Goal: Use online tool/utility: Use online tool/utility

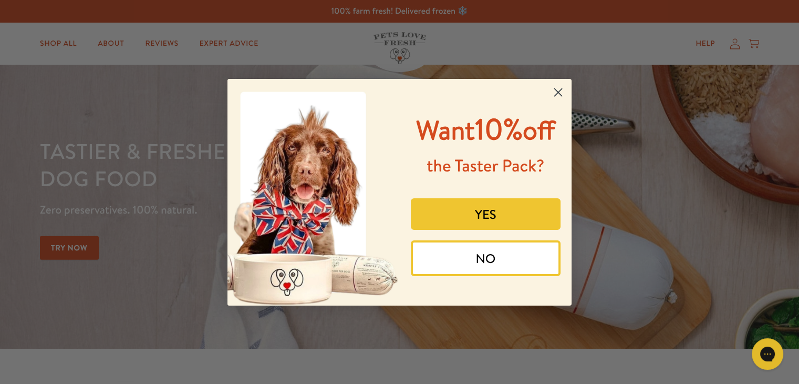
click at [558, 92] on icon "Close dialog" at bounding box center [558, 91] width 7 height 7
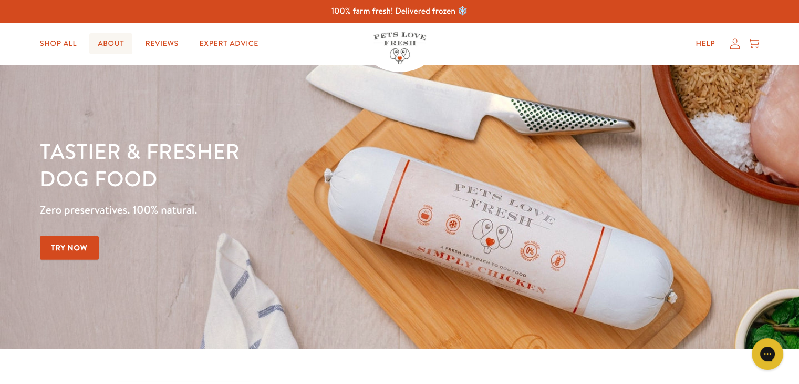
click at [113, 44] on link "About" at bounding box center [110, 43] width 43 height 21
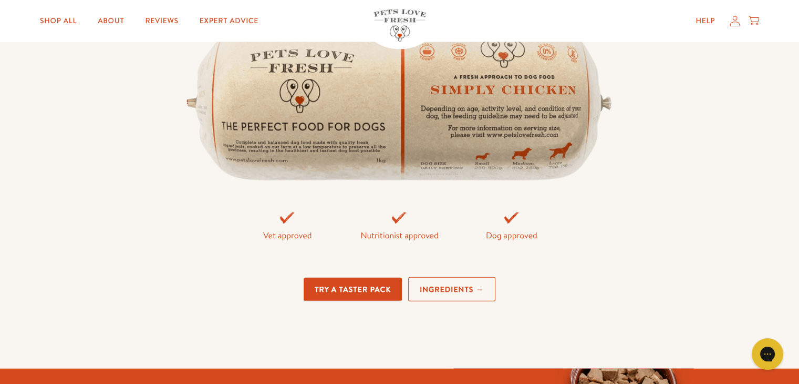
scroll to position [2283, 0]
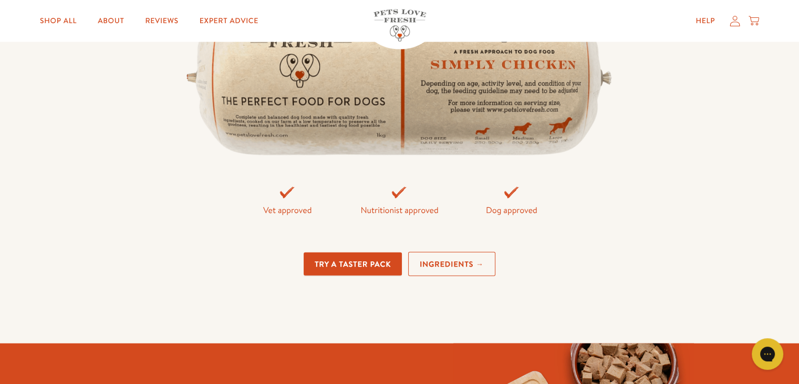
click at [457, 265] on link "Ingredients →" at bounding box center [451, 264] width 87 height 25
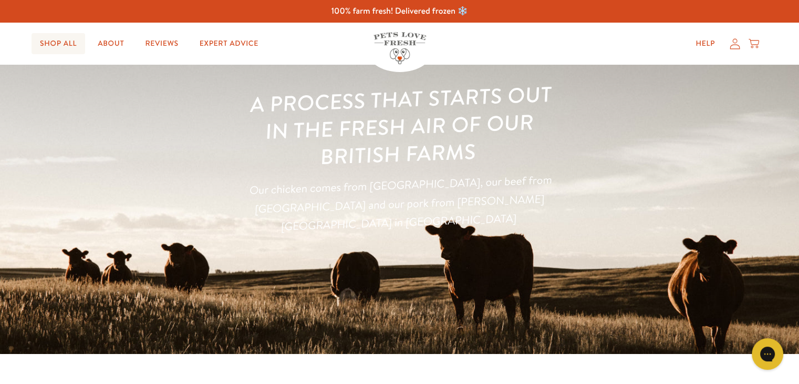
click at [53, 42] on link "Shop All" at bounding box center [59, 43] width 54 height 21
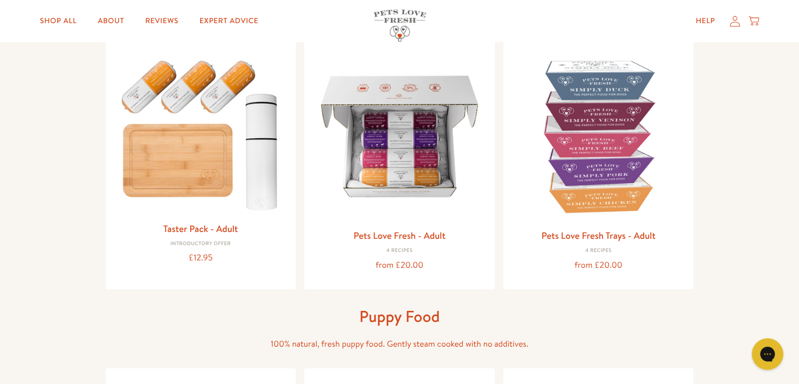
scroll to position [122, 0]
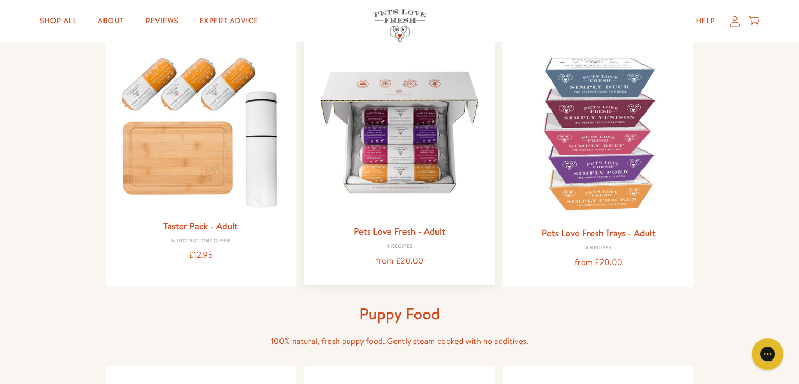
click at [427, 155] on img at bounding box center [400, 132] width 174 height 174
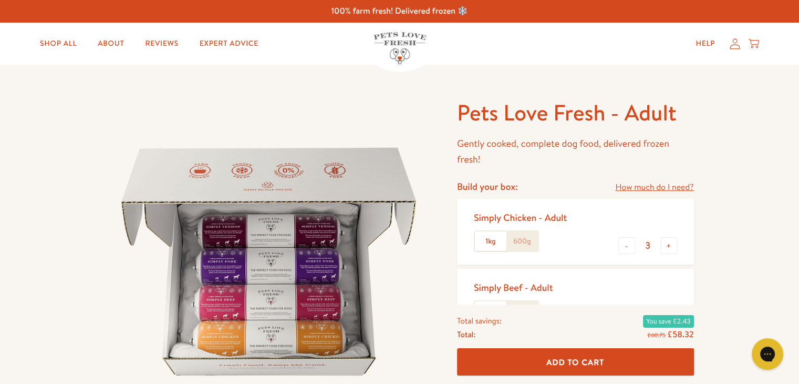
drag, startPoint x: 800, startPoint y: 36, endPoint x: 466, endPoint y: 38, distance: 334.3
click at [466, 38] on div "Help My account Cart" at bounding box center [596, 43] width 325 height 21
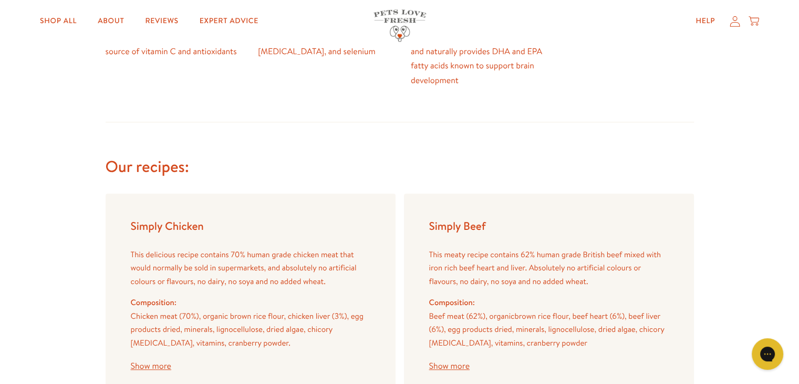
scroll to position [1147, 0]
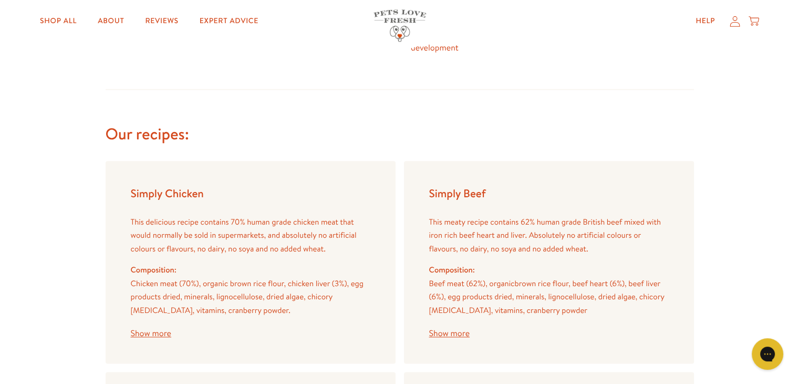
click at [156, 331] on button "Show more" at bounding box center [151, 333] width 40 height 8
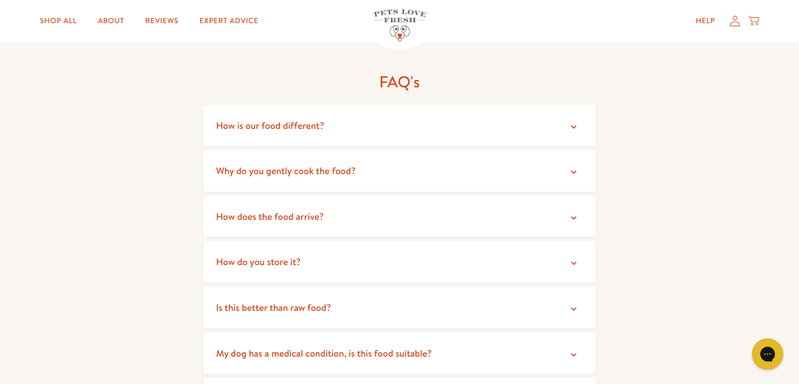
scroll to position [2102, 0]
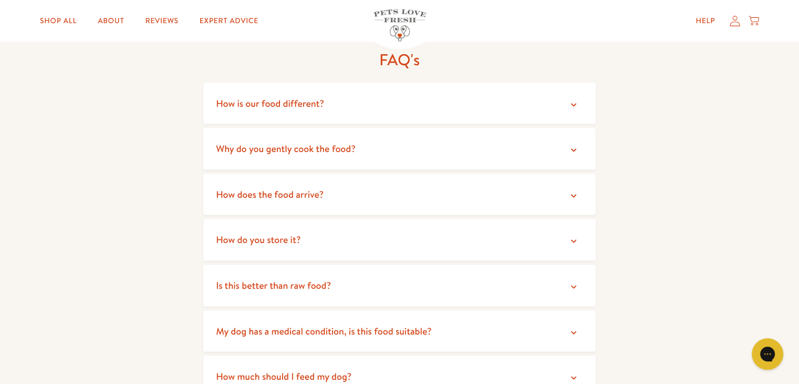
click at [575, 100] on icon at bounding box center [574, 105] width 11 height 11
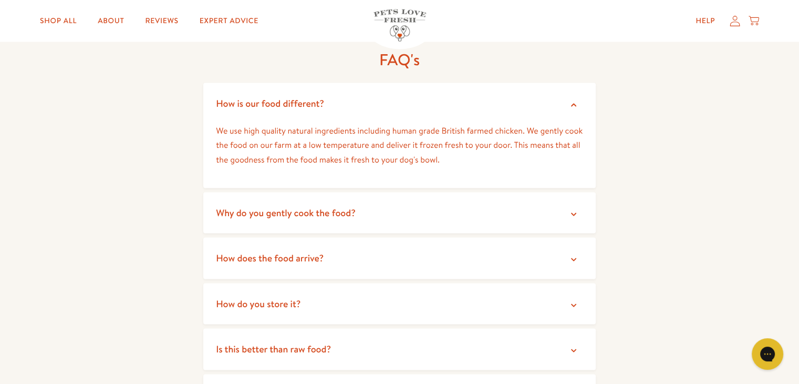
click at [572, 209] on icon at bounding box center [574, 214] width 11 height 11
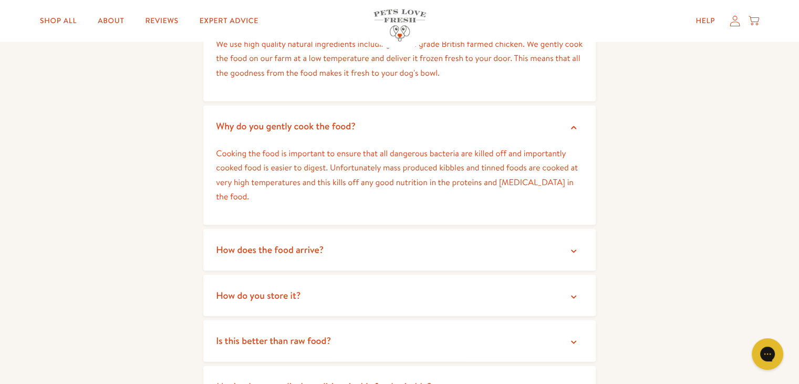
scroll to position [2199, 0]
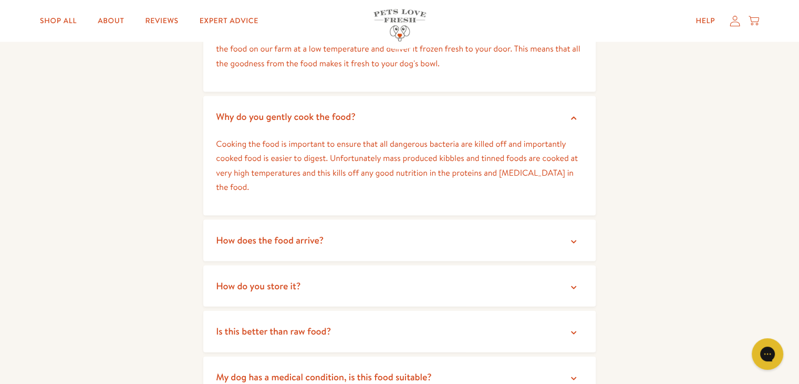
click at [575, 237] on icon at bounding box center [574, 242] width 11 height 11
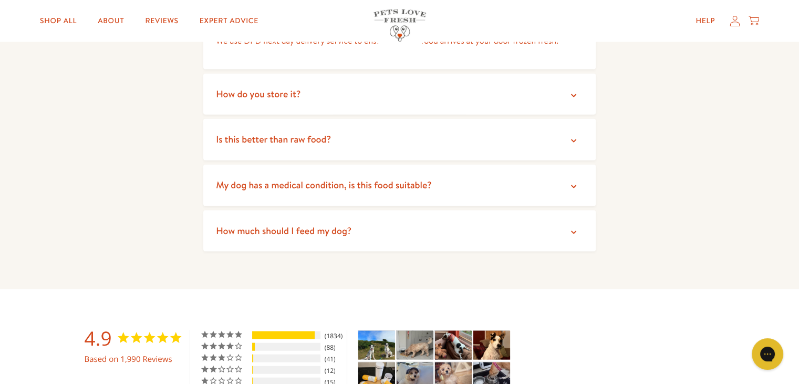
scroll to position [2430, 0]
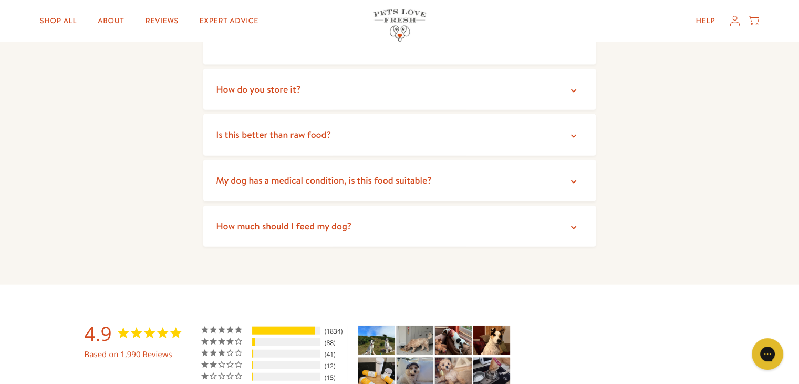
click at [574, 89] on icon at bounding box center [573, 90] width 5 height 3
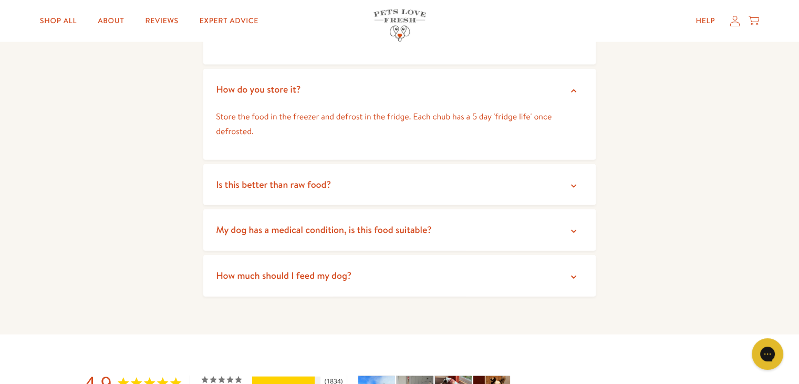
click at [572, 181] on icon at bounding box center [574, 186] width 11 height 11
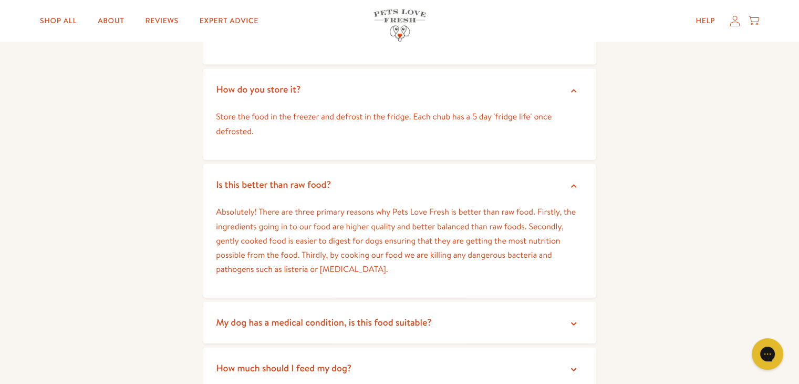
click at [573, 319] on icon at bounding box center [574, 324] width 11 height 11
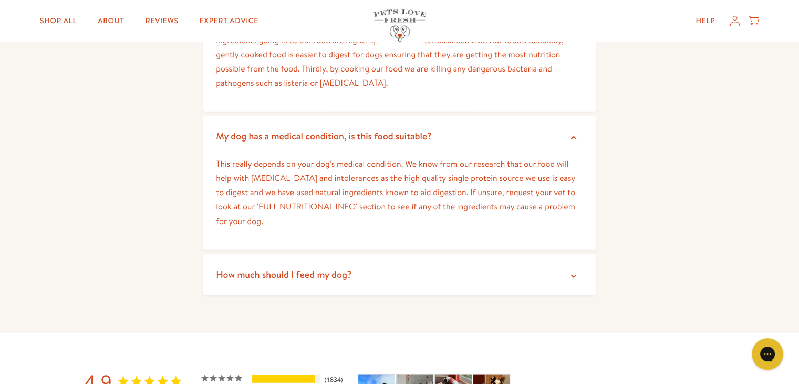
scroll to position [2626, 0]
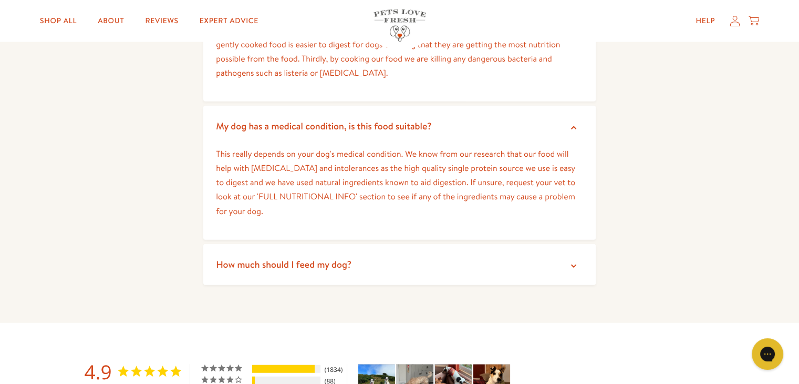
click at [572, 261] on icon at bounding box center [574, 266] width 11 height 11
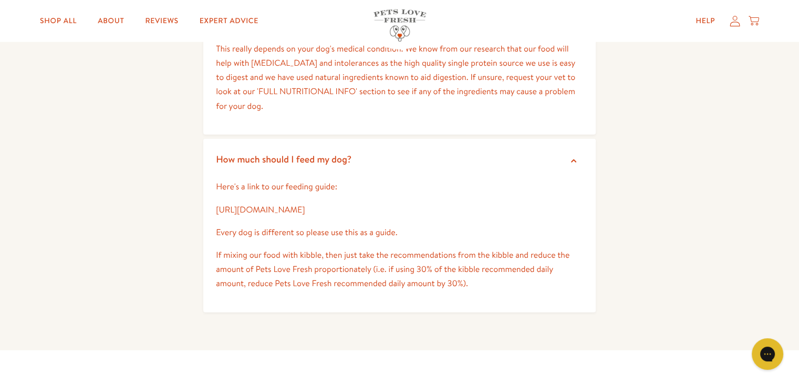
scroll to position [2747, 0]
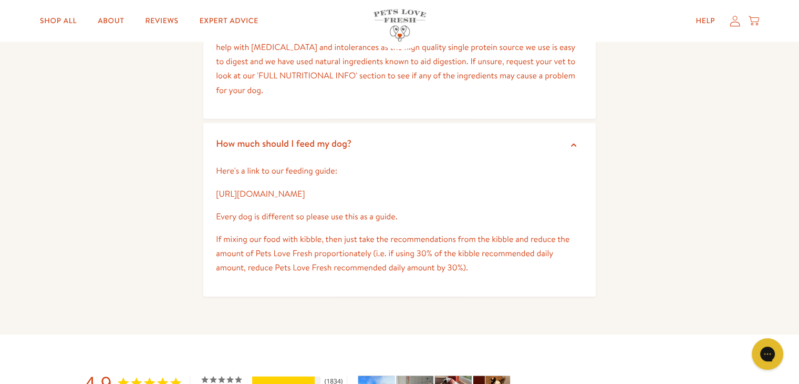
click at [305, 188] on link "[URL][DOMAIN_NAME]" at bounding box center [260, 194] width 89 height 12
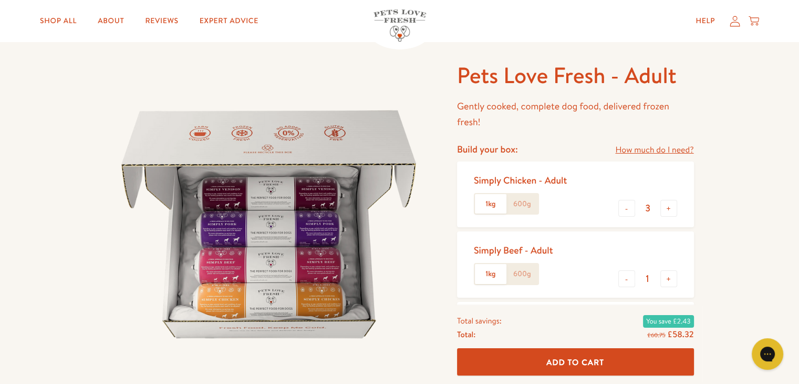
scroll to position [27, 0]
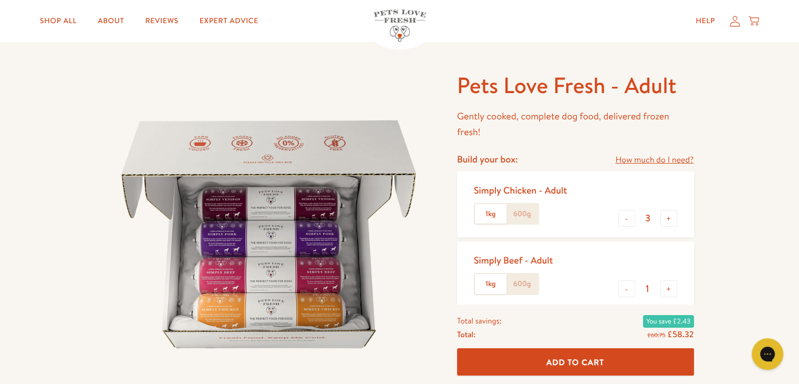
click at [638, 162] on link "How much do I need?" at bounding box center [654, 160] width 78 height 14
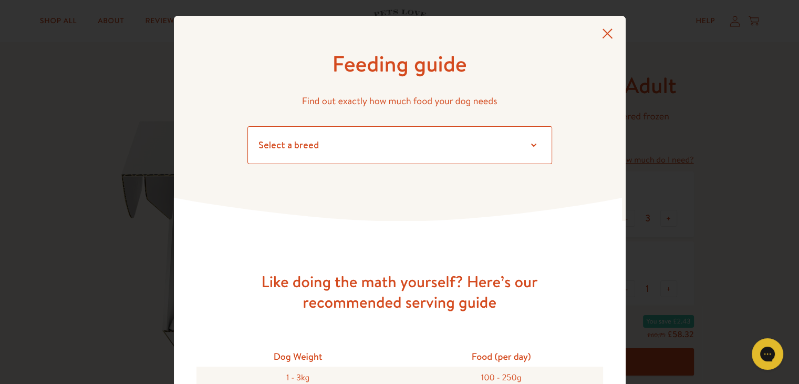
click at [527, 146] on select "Select a breed Affenpinscher Afghan hound Airedale terrier Akita Alaskan Malamu…" at bounding box center [400, 145] width 305 height 38
select select "13"
click at [248, 126] on select "Select a breed Affenpinscher Afghan hound Airedale terrier Akita Alaskan Malamu…" at bounding box center [400, 145] width 305 height 38
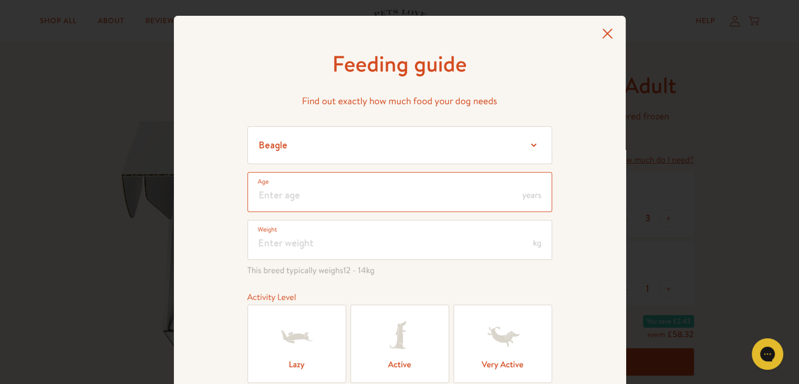
click at [407, 198] on input "number" at bounding box center [400, 192] width 305 height 40
type input "1"
type input "6"
click at [364, 242] on input "number" at bounding box center [400, 240] width 305 height 40
type input "15"
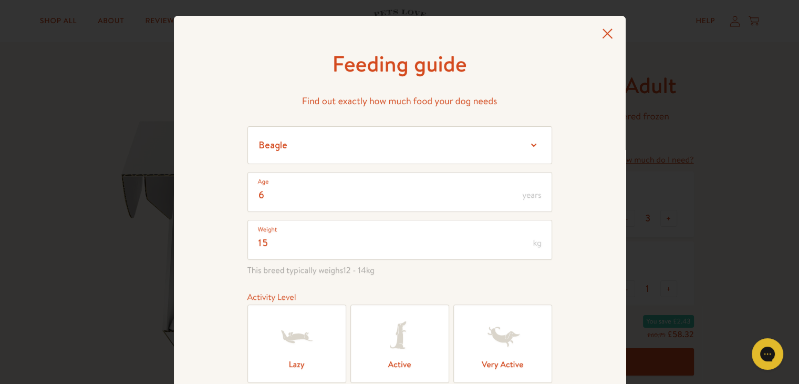
click at [412, 354] on icon at bounding box center [400, 336] width 42 height 42
click at [0, 0] on input "Active" at bounding box center [0, 0] width 0 height 0
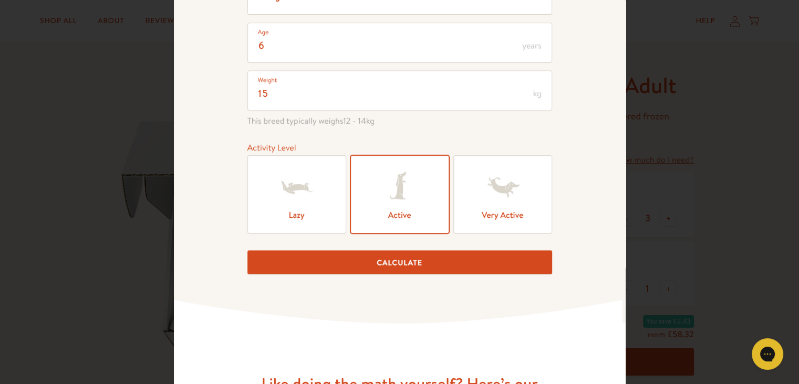
scroll to position [154, 0]
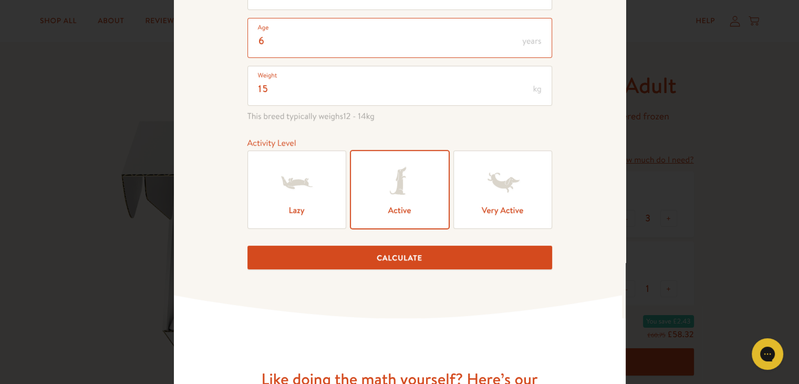
click at [684, 36] on div "Feeding guide Find out exactly how much food your dog needs Select a breed Affe…" at bounding box center [399, 192] width 799 height 384
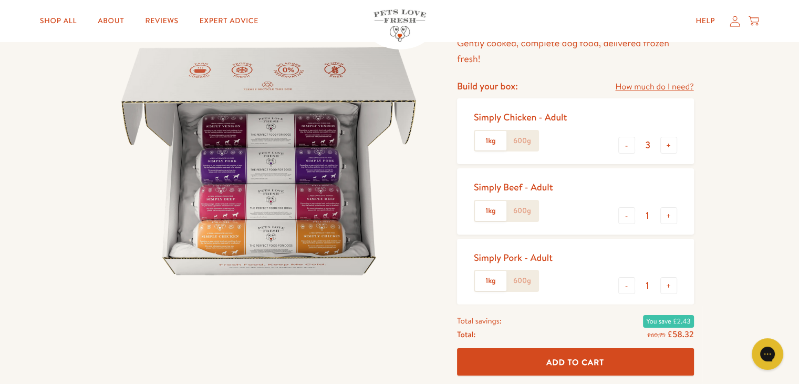
scroll to position [55, 0]
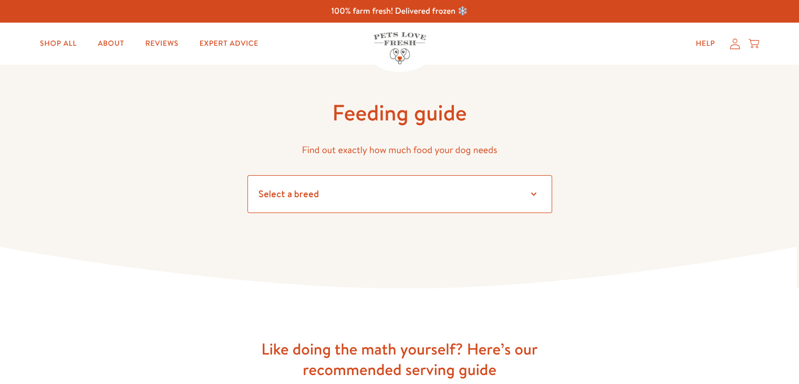
click at [529, 195] on select "Select a breed" at bounding box center [400, 194] width 305 height 38
select select "13"
click at [248, 175] on select "Select a breed Affenpinscher Afghan hound Airedale terrier Akita Alaskan Malamu…" at bounding box center [400, 194] width 305 height 38
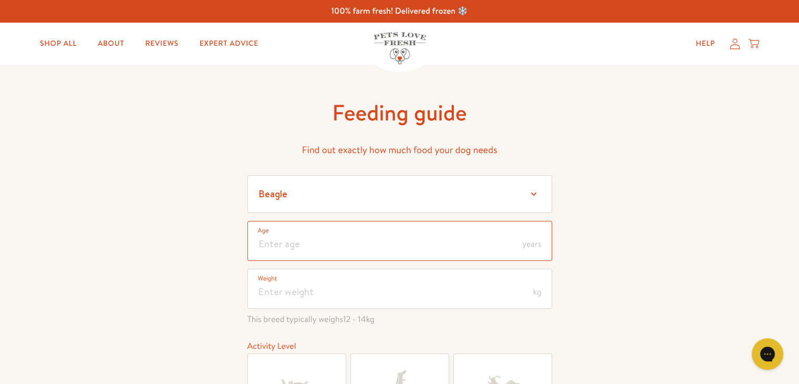
click at [399, 244] on input "number" at bounding box center [400, 241] width 305 height 40
type input "6"
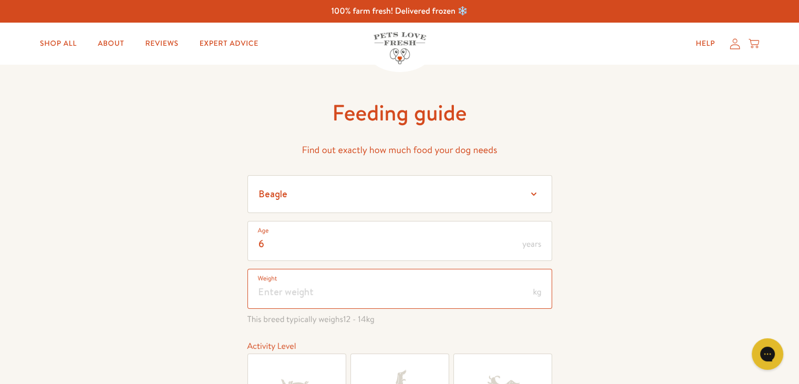
click at [397, 298] on input "number" at bounding box center [400, 289] width 305 height 40
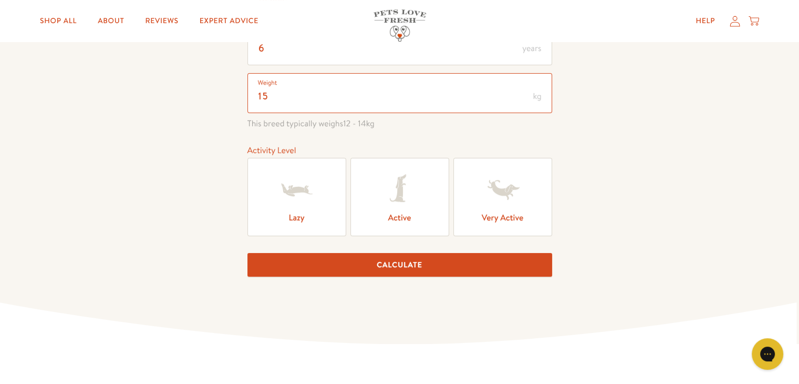
scroll to position [198, 0]
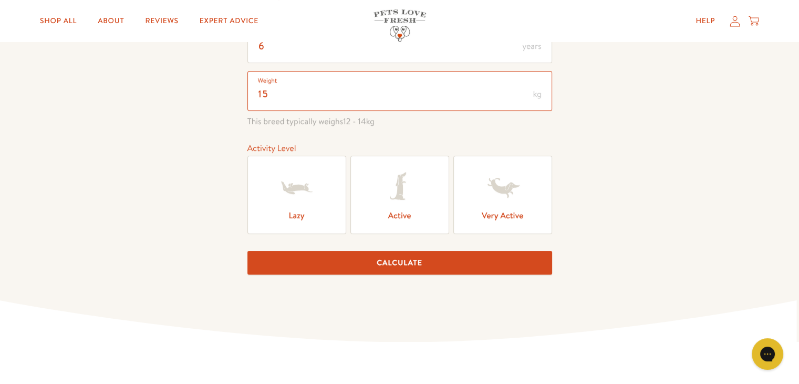
type input "15"
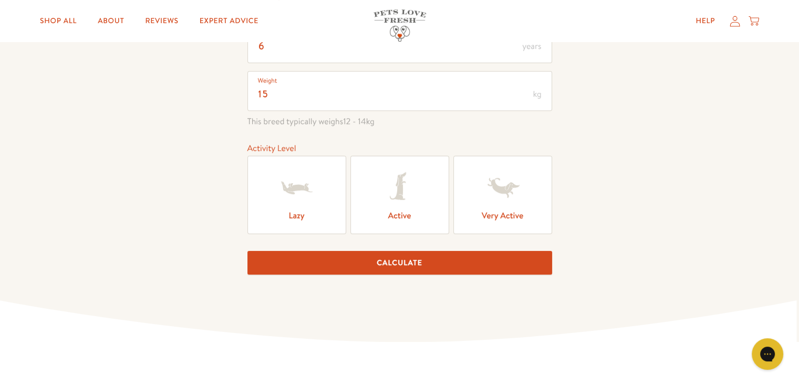
click at [413, 196] on icon at bounding box center [400, 188] width 42 height 42
click at [0, 0] on input "Active" at bounding box center [0, 0] width 0 height 0
click at [412, 262] on button "Calculate" at bounding box center [400, 263] width 305 height 24
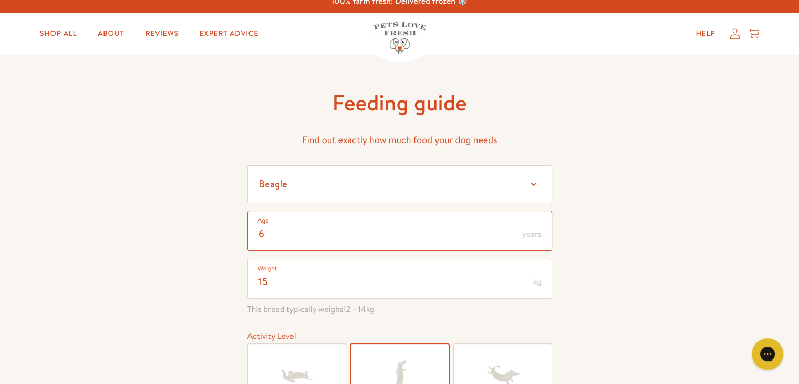
scroll to position [0, 0]
drag, startPoint x: 309, startPoint y: 235, endPoint x: 198, endPoint y: 233, distance: 110.9
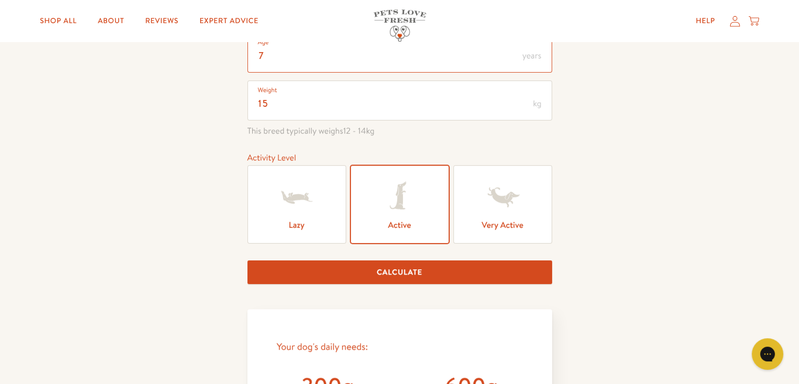
scroll to position [192, 0]
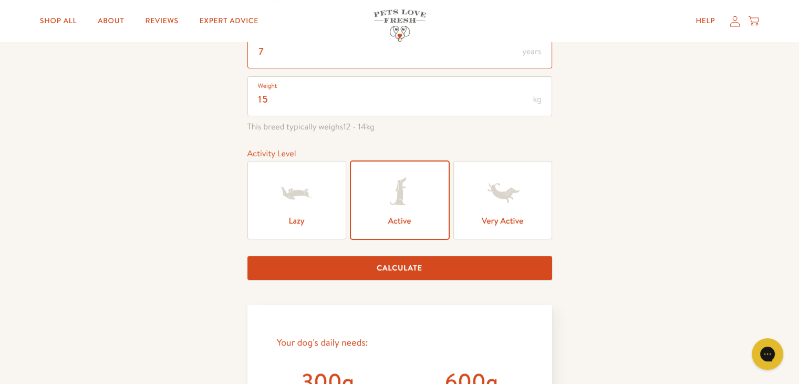
type input "7"
click at [397, 264] on button "Calculate" at bounding box center [400, 268] width 305 height 24
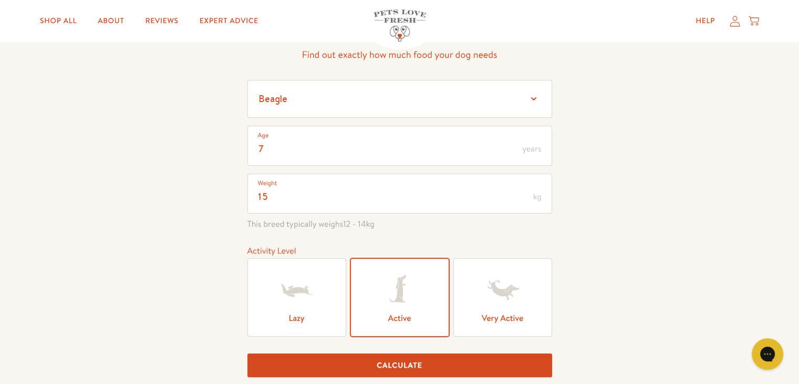
scroll to position [93, 0]
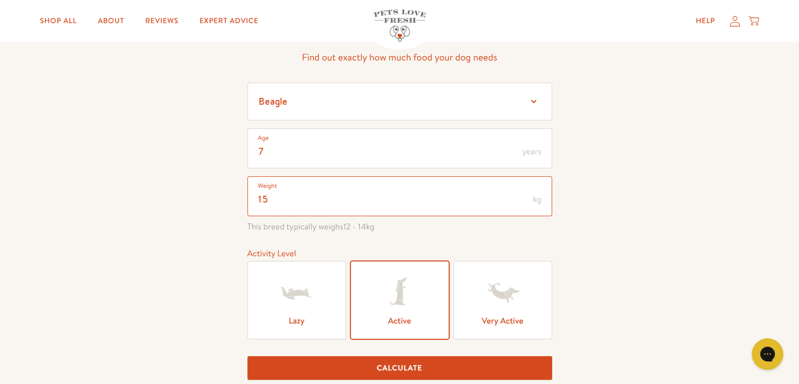
click at [377, 204] on input "15" at bounding box center [400, 196] width 305 height 40
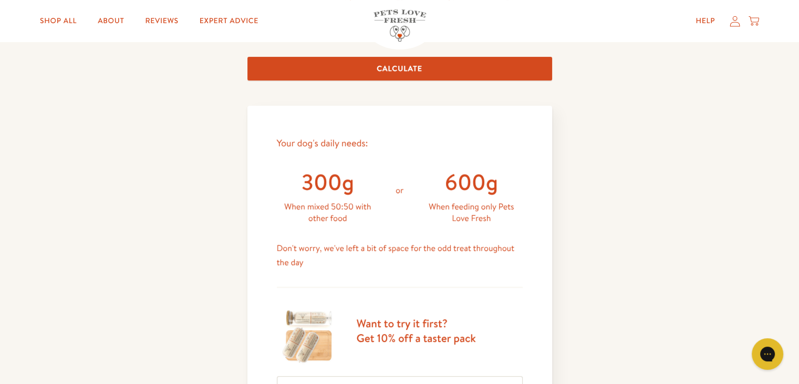
scroll to position [349, 0]
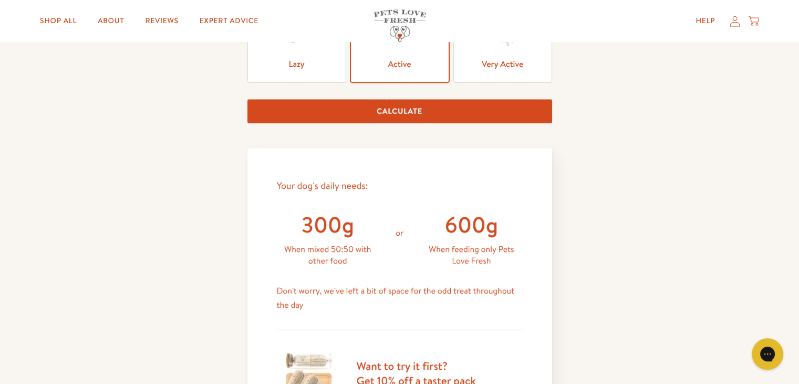
click at [424, 107] on button "Calculate" at bounding box center [400, 111] width 305 height 24
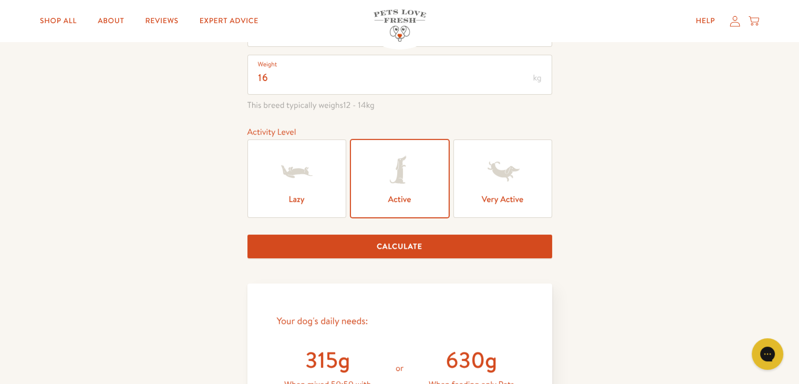
scroll to position [207, 0]
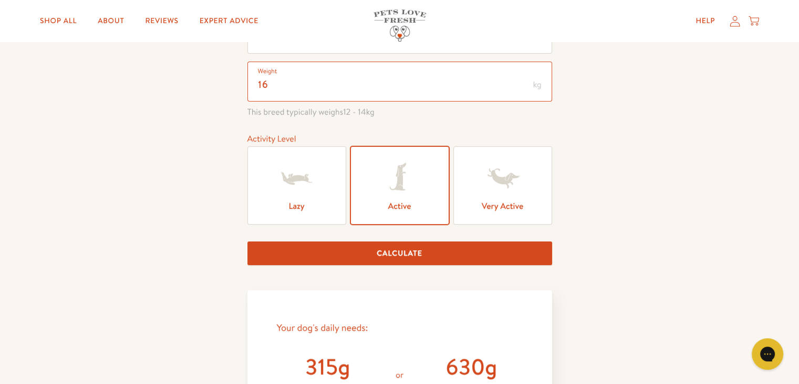
click at [290, 83] on input "16" at bounding box center [400, 81] width 305 height 40
type input "15"
click at [374, 246] on button "Calculate" at bounding box center [400, 253] width 305 height 24
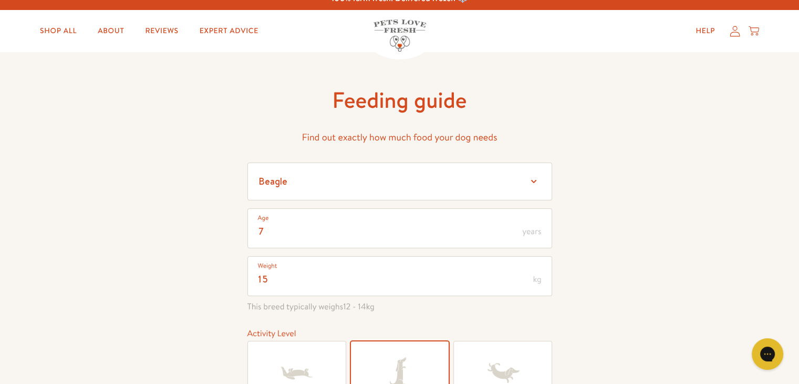
scroll to position [0, 0]
